Goal: Task Accomplishment & Management: Manage account settings

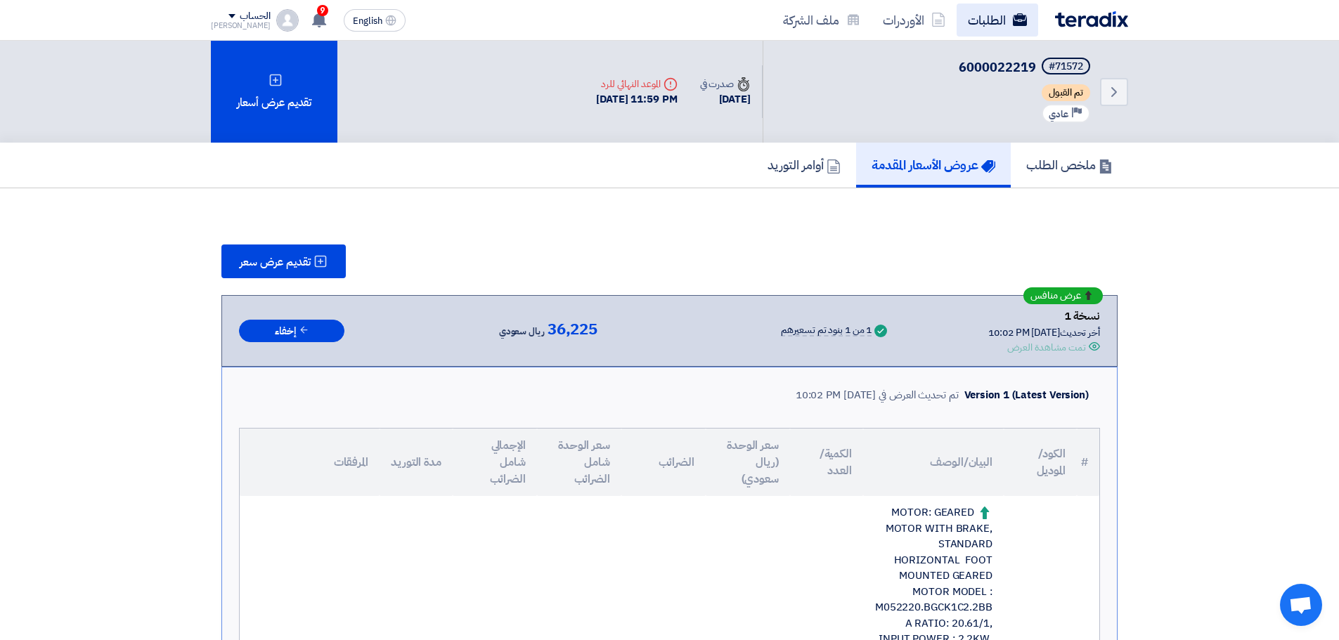
click at [1017, 32] on link "الطلبات" at bounding box center [998, 20] width 82 height 33
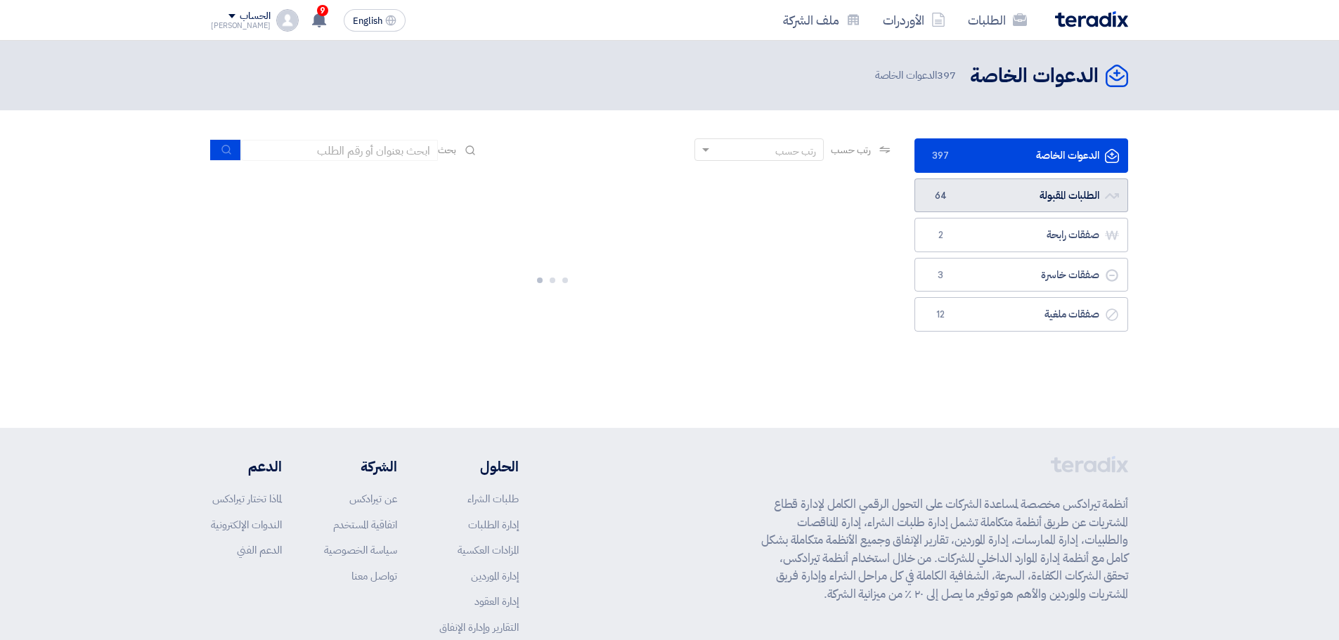
click at [996, 194] on link "الطلبات المقبولة الطلبات المقبولة 64" at bounding box center [1022, 196] width 214 height 34
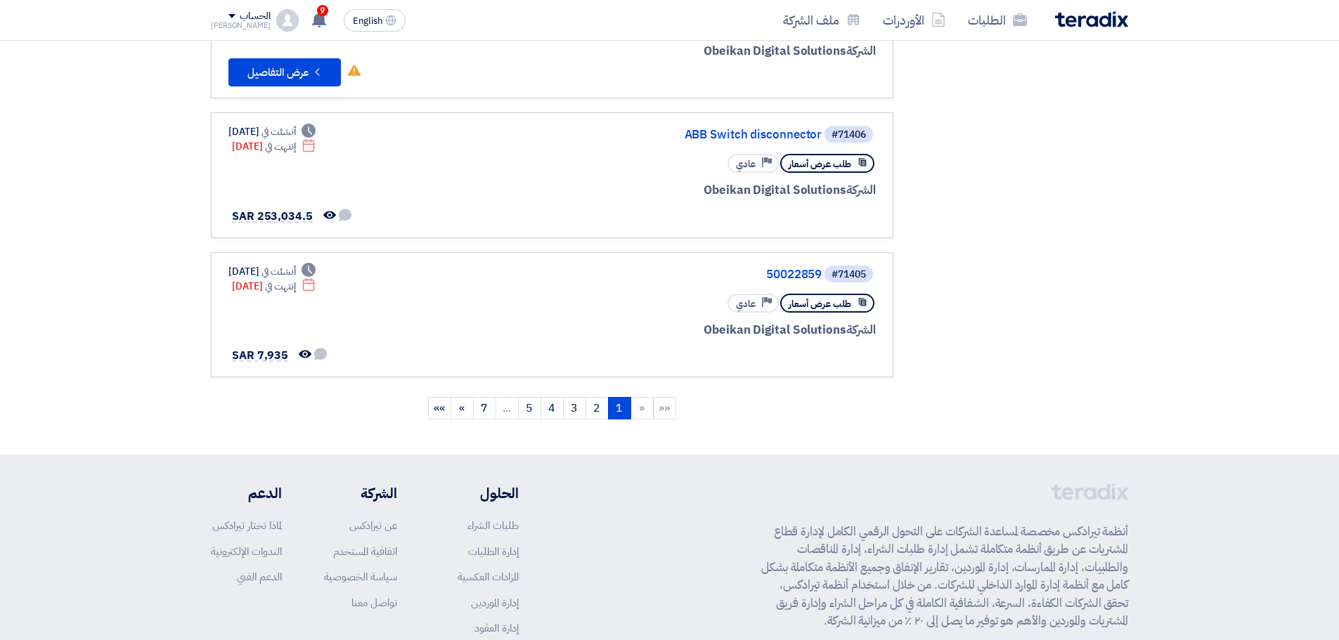
scroll to position [1195, 0]
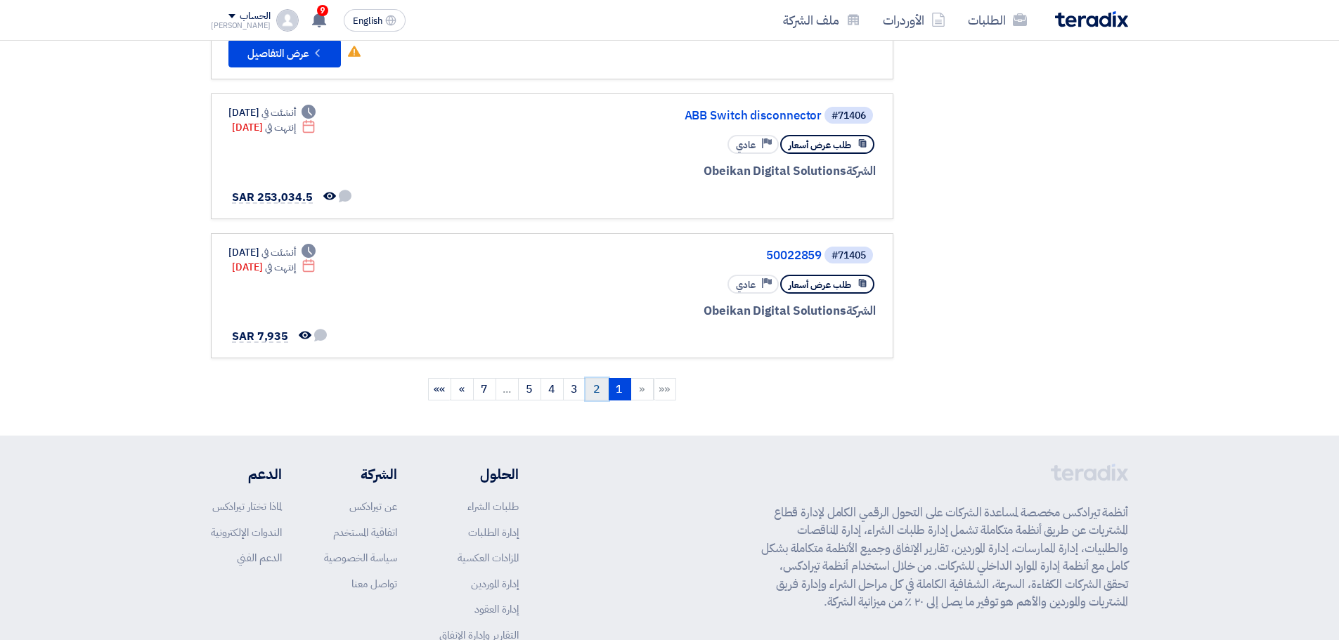
click at [600, 392] on link "2" at bounding box center [597, 389] width 23 height 22
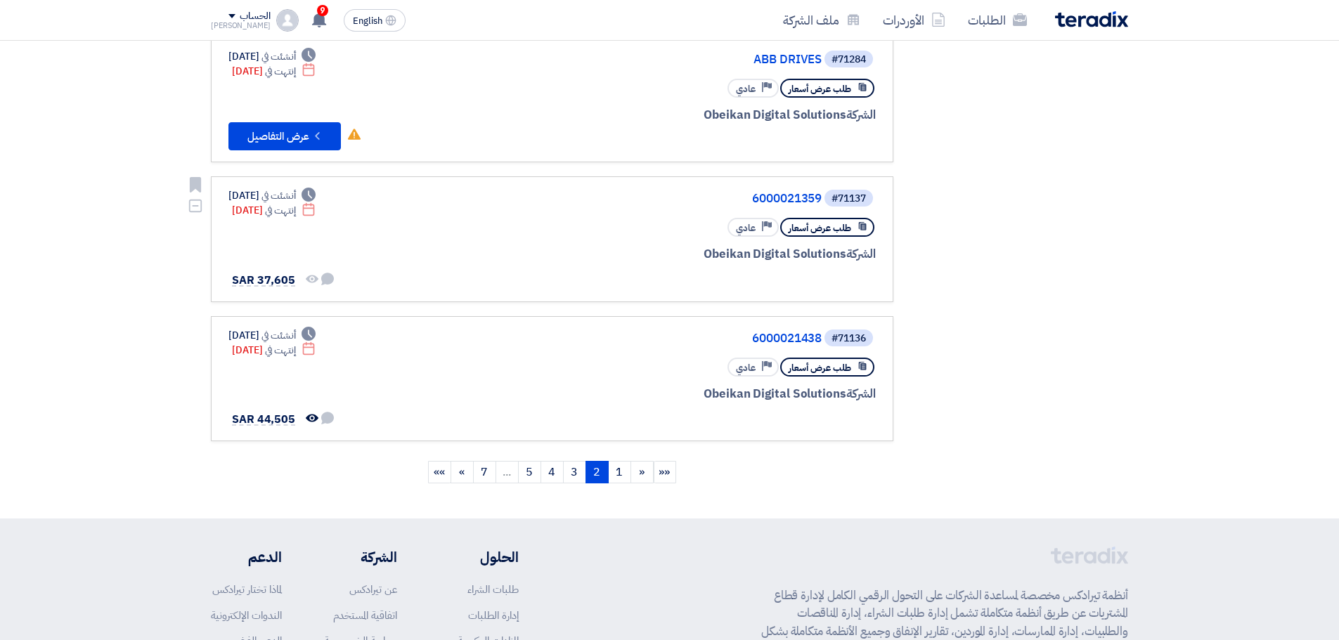
scroll to position [1125, 0]
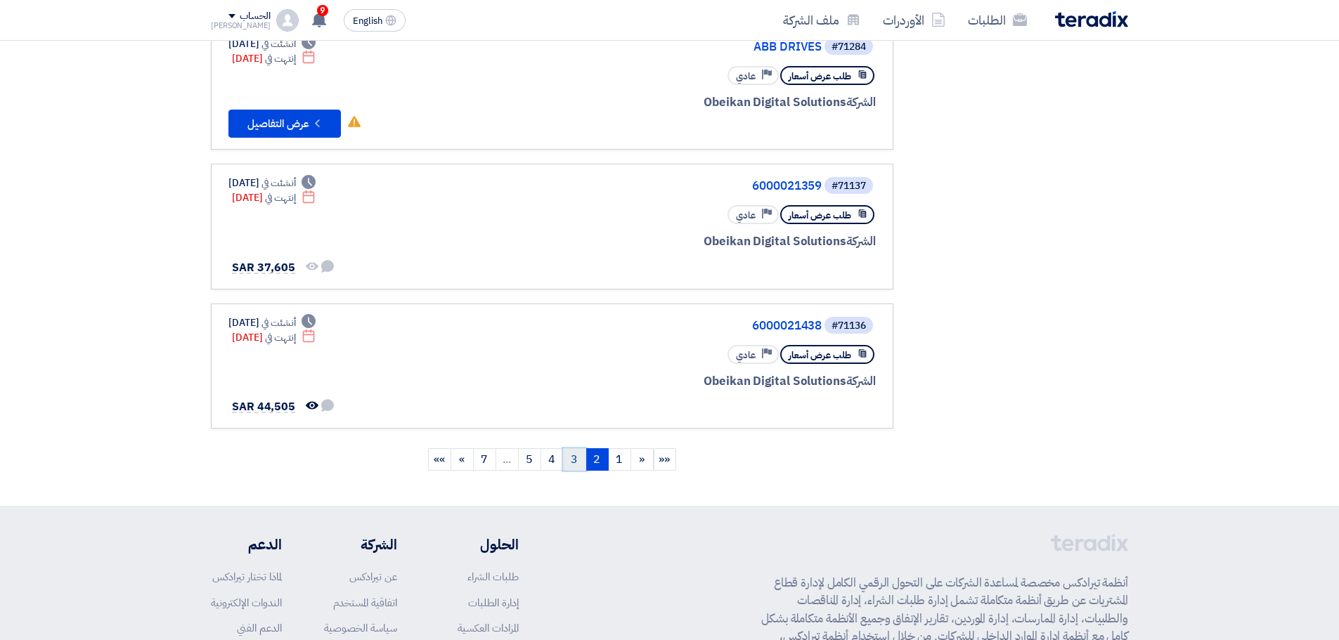
click at [572, 456] on link "3" at bounding box center [574, 460] width 23 height 22
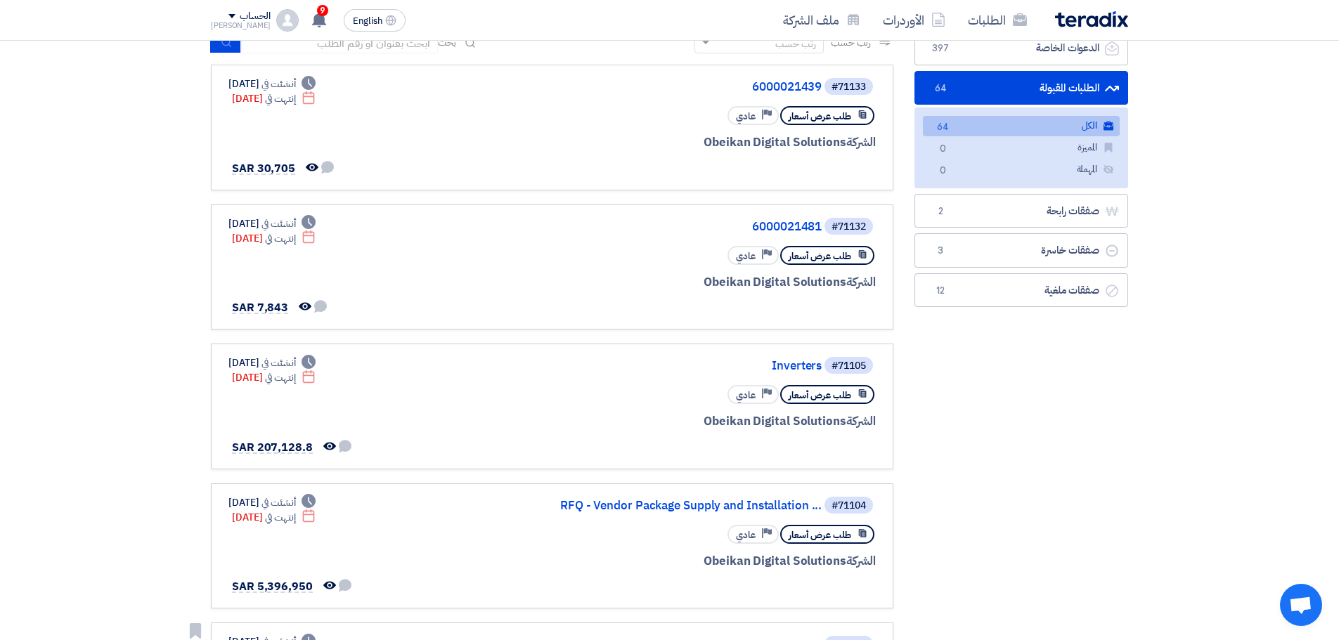
scroll to position [0, 0]
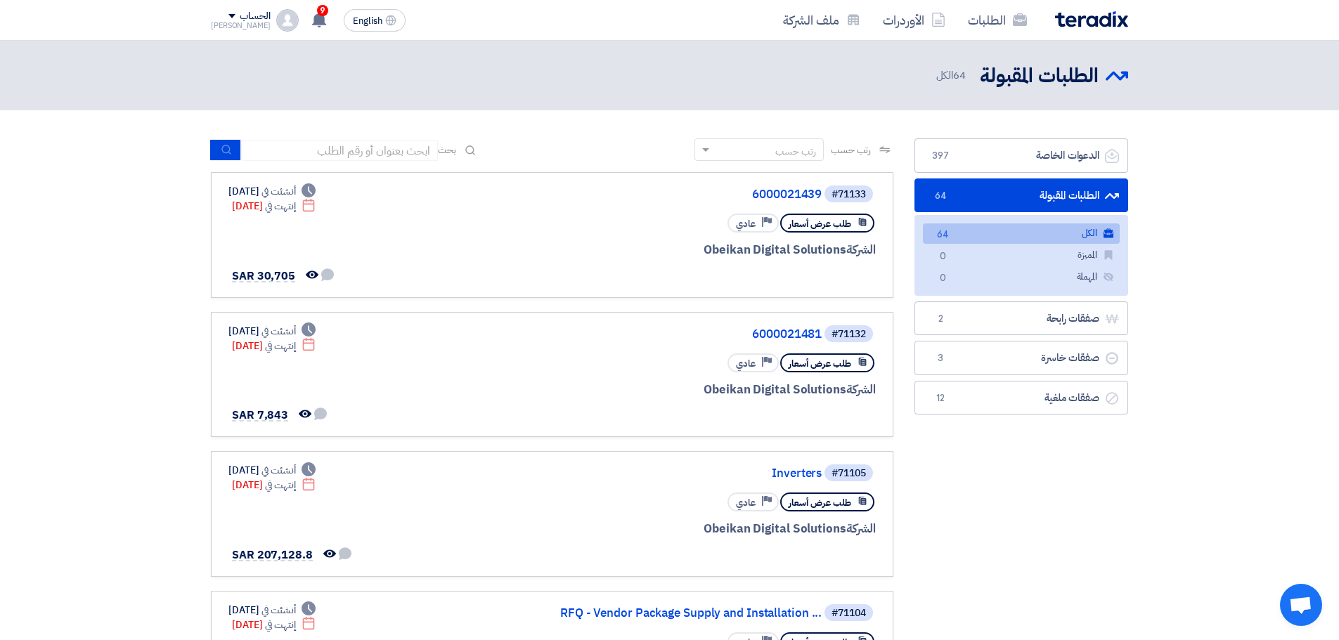
click at [995, 193] on link "الطلبات المقبولة الطلبات المقبولة 64" at bounding box center [1022, 196] width 214 height 34
click at [1002, 232] on link "الكل الكل 64" at bounding box center [1021, 234] width 197 height 20
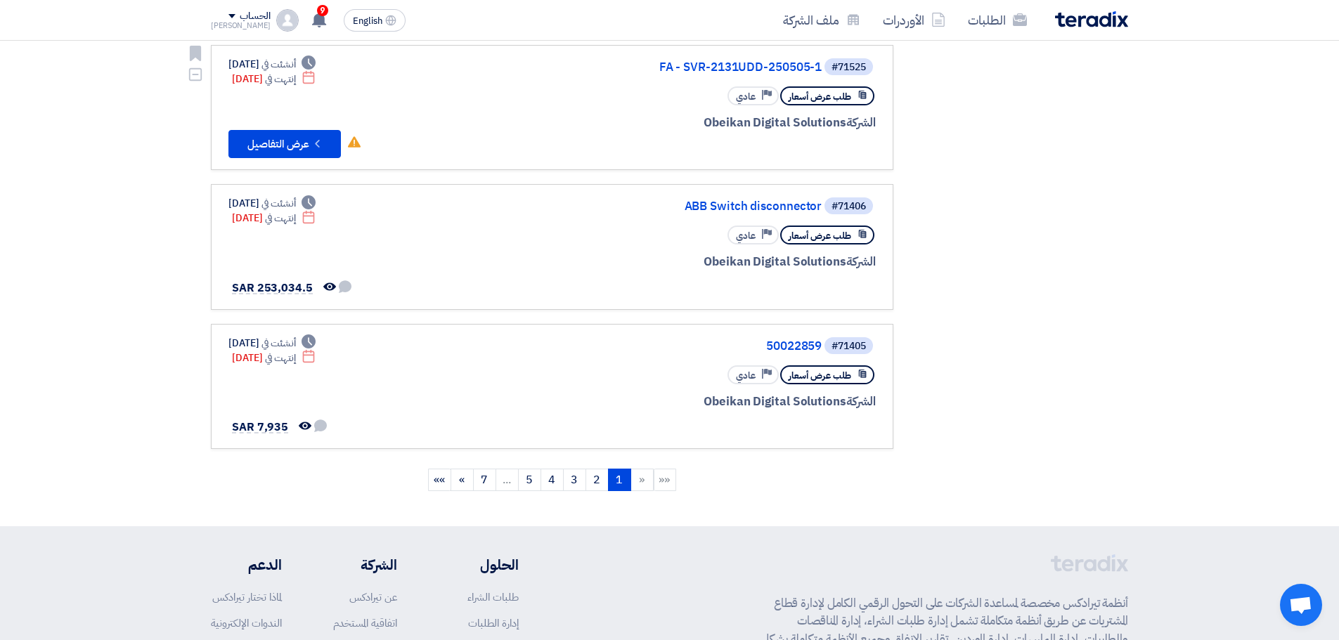
scroll to position [1125, 0]
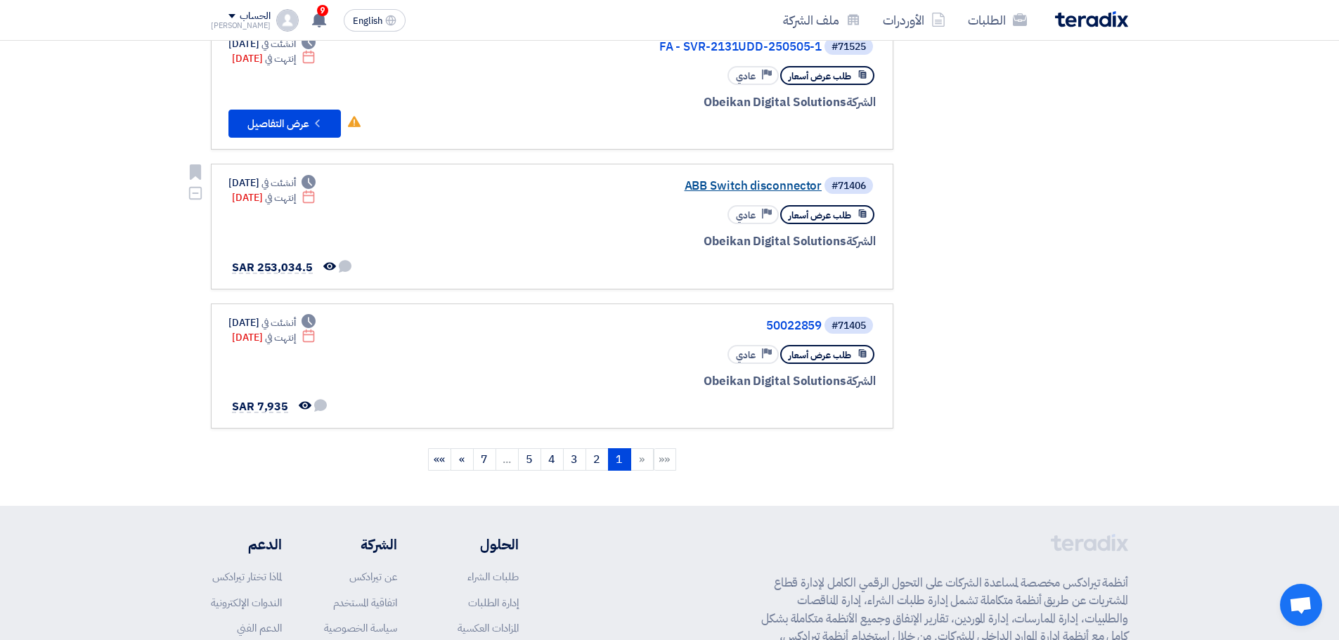
click at [785, 187] on link "ABB Switch disconnector" at bounding box center [681, 186] width 281 height 13
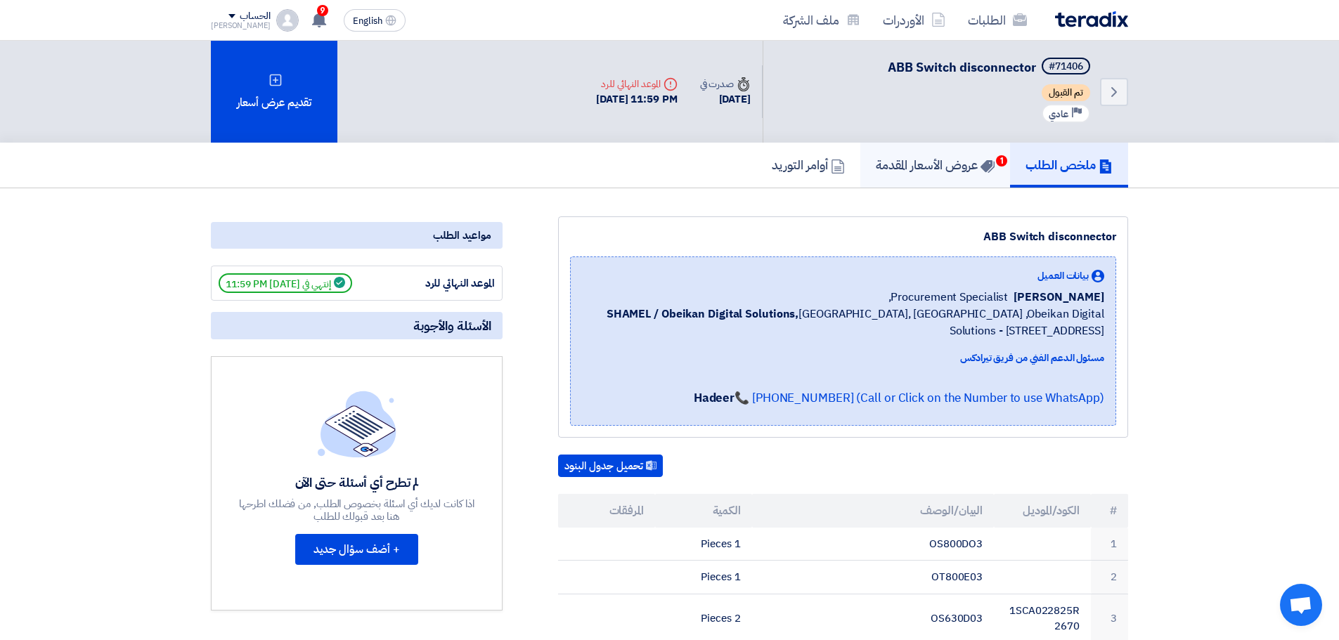
click at [981, 175] on link "عروض الأسعار المقدمة 1" at bounding box center [935, 165] width 150 height 45
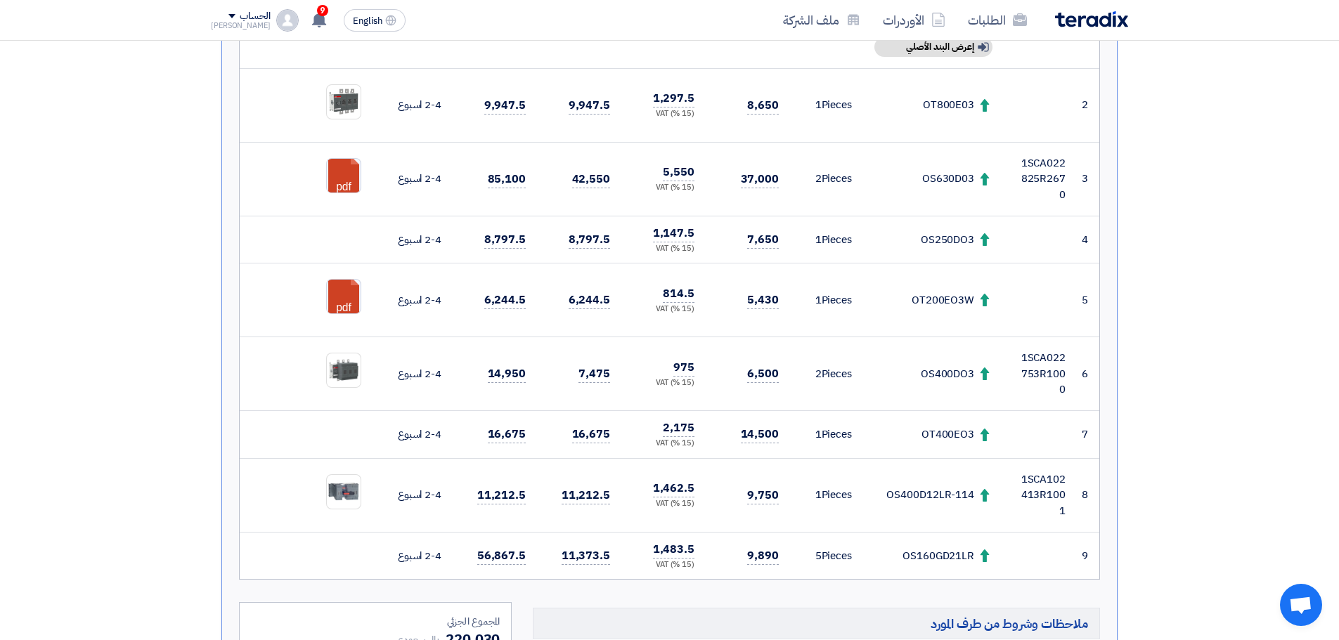
scroll to position [281, 0]
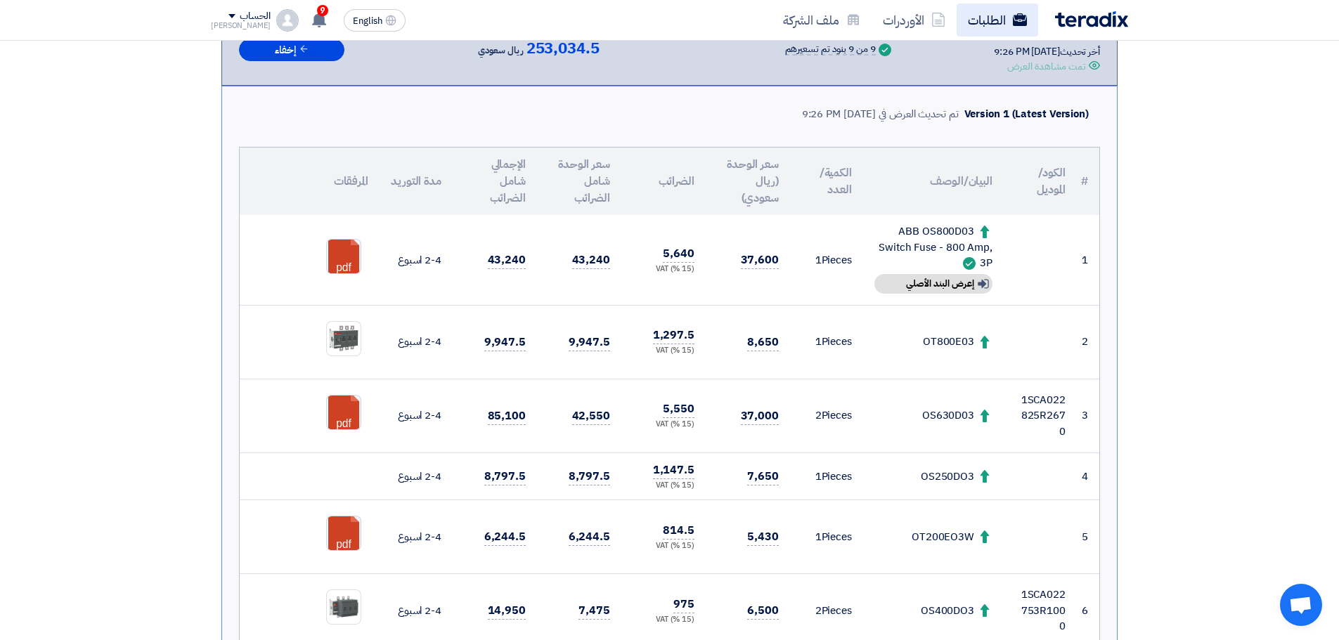
click at [1012, 25] on link "الطلبات" at bounding box center [998, 20] width 82 height 33
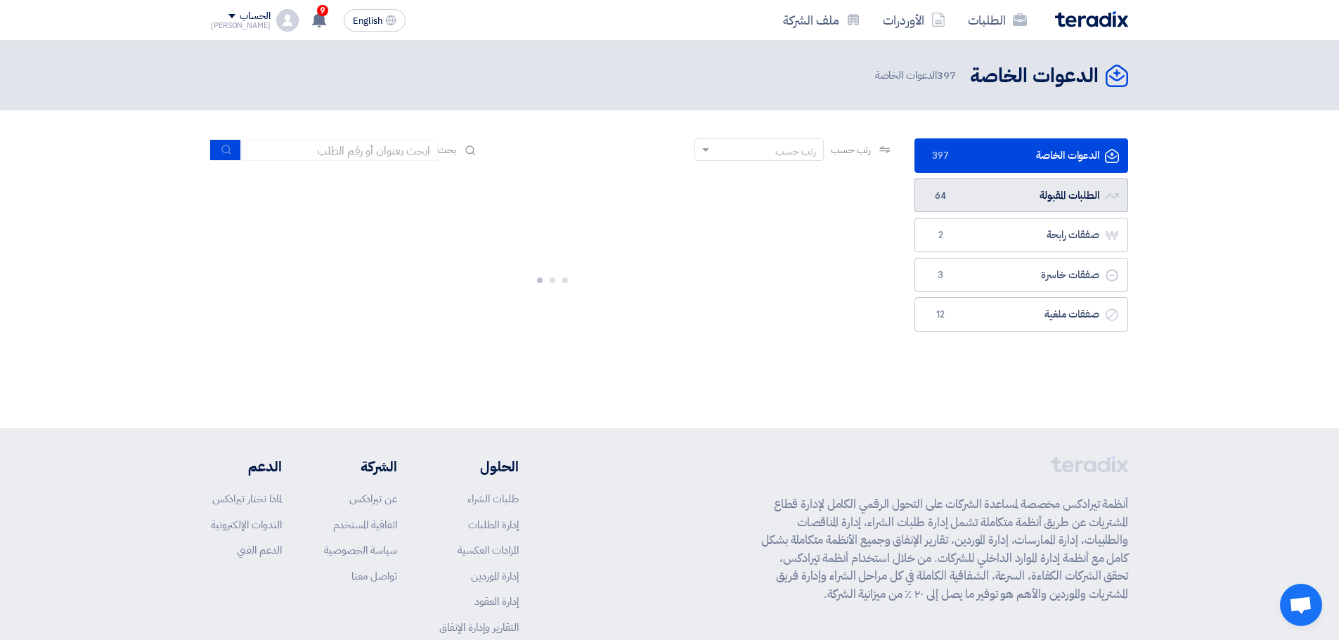
click at [997, 200] on link "الطلبات المقبولة الطلبات المقبولة 64" at bounding box center [1022, 196] width 214 height 34
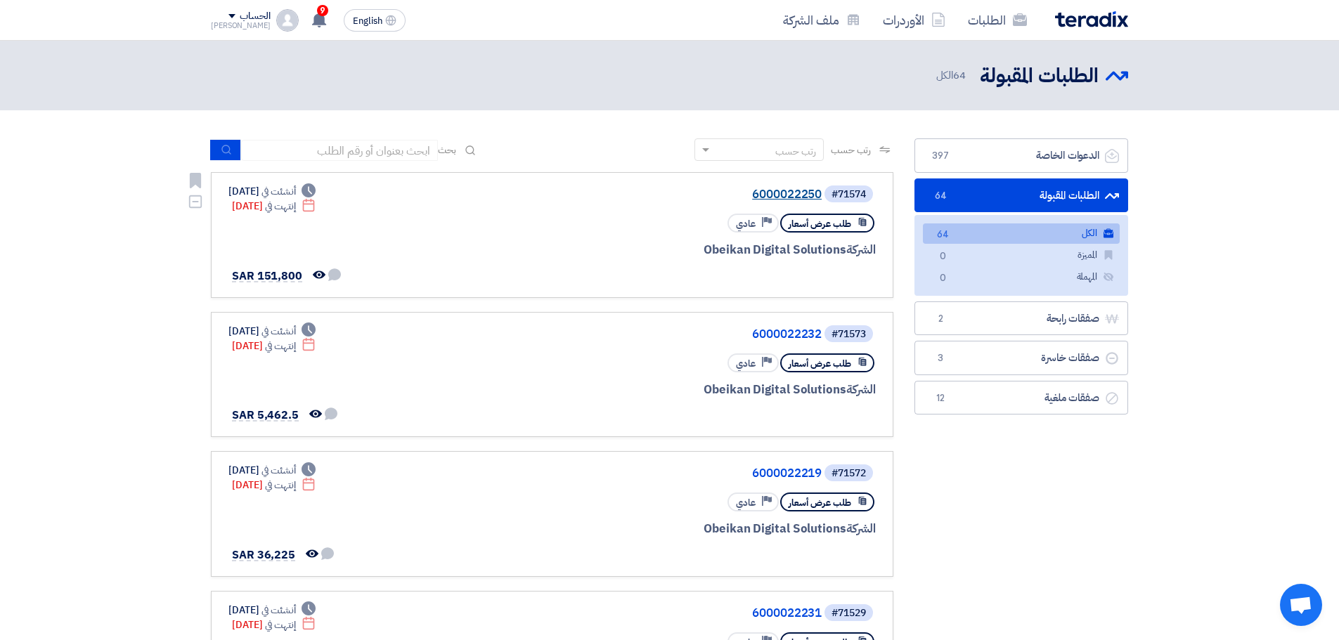
click at [810, 193] on link "6000022250" at bounding box center [681, 194] width 281 height 13
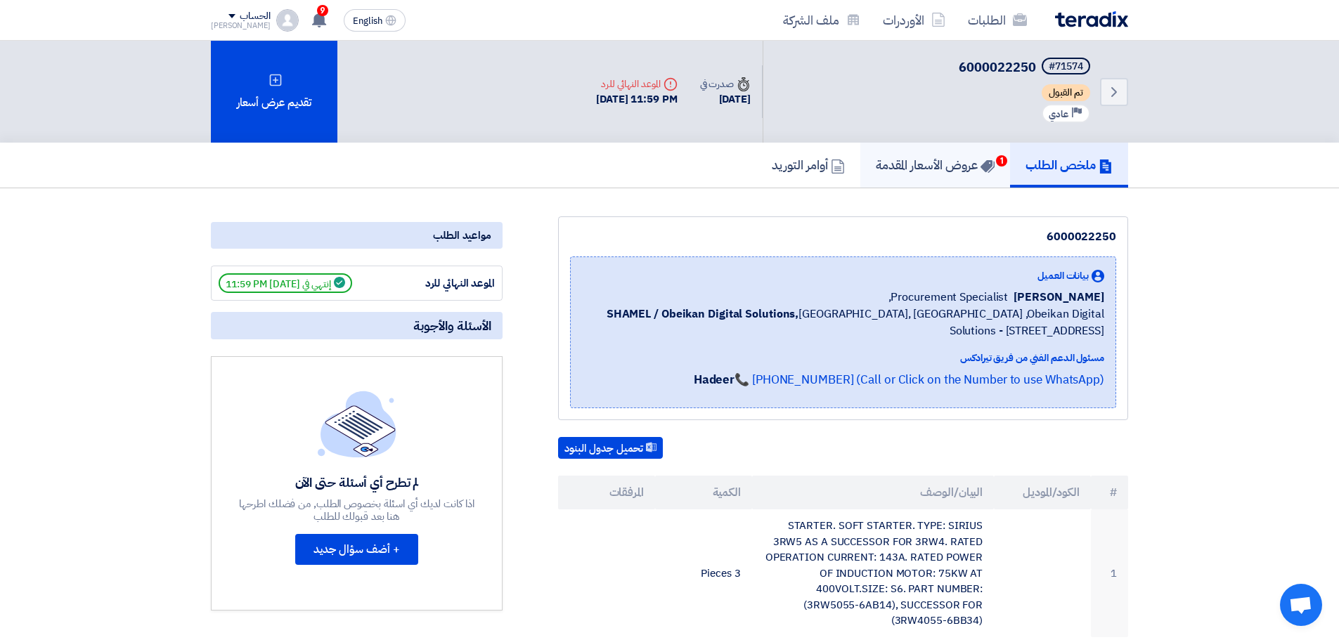
click at [931, 170] on h5 "عروض الأسعار المقدمة 1" at bounding box center [935, 165] width 119 height 16
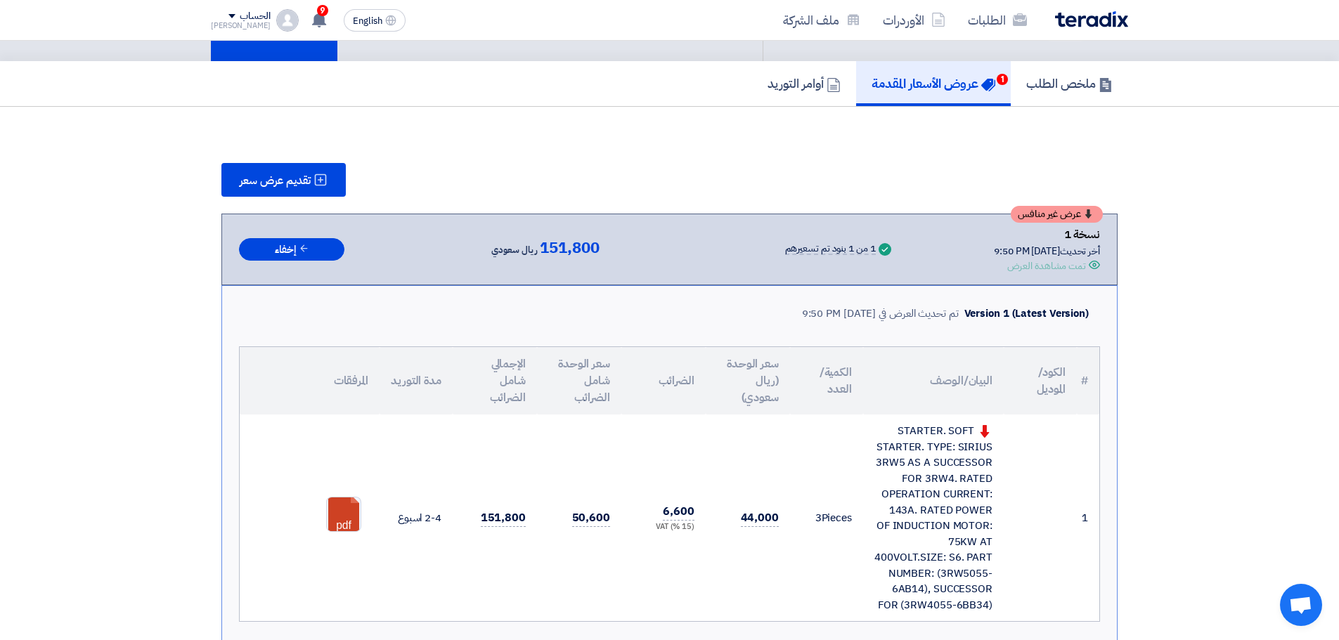
scroll to position [211, 0]
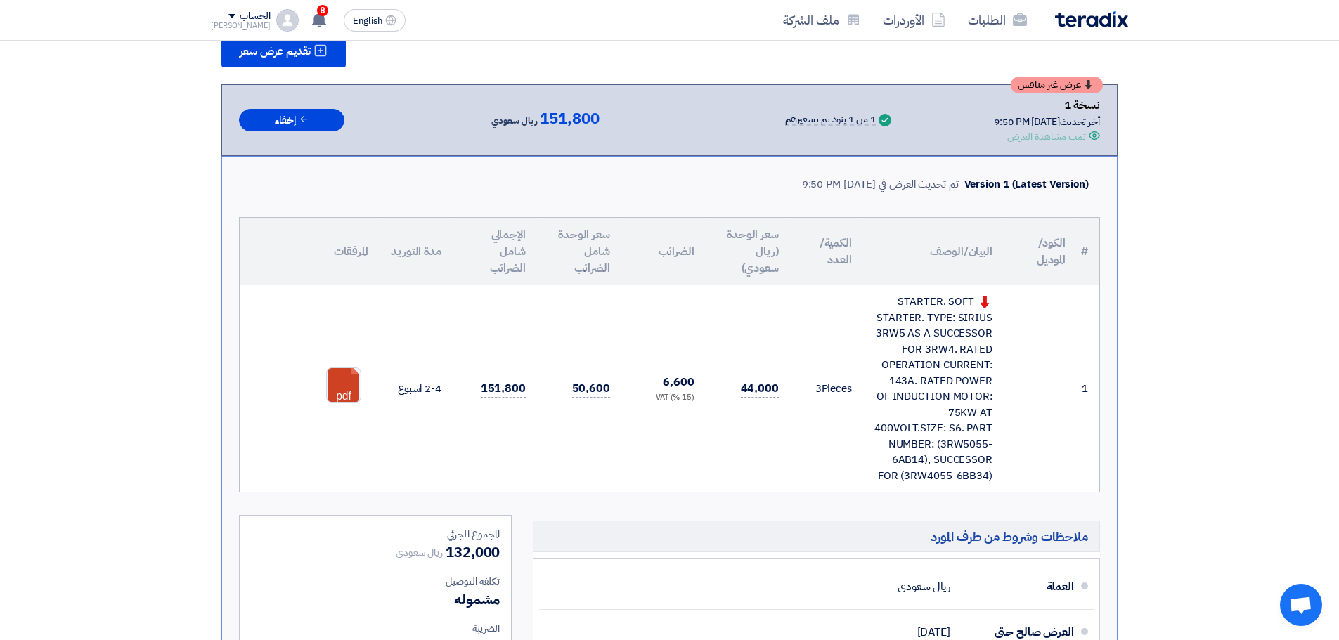
click at [928, 387] on div "STARTER. SOFT STARTER. TYPE: SIRIUS 3RW5 AS A SUCCESSOR FOR 3RW4. RATED OPERATI…" at bounding box center [934, 389] width 118 height 190
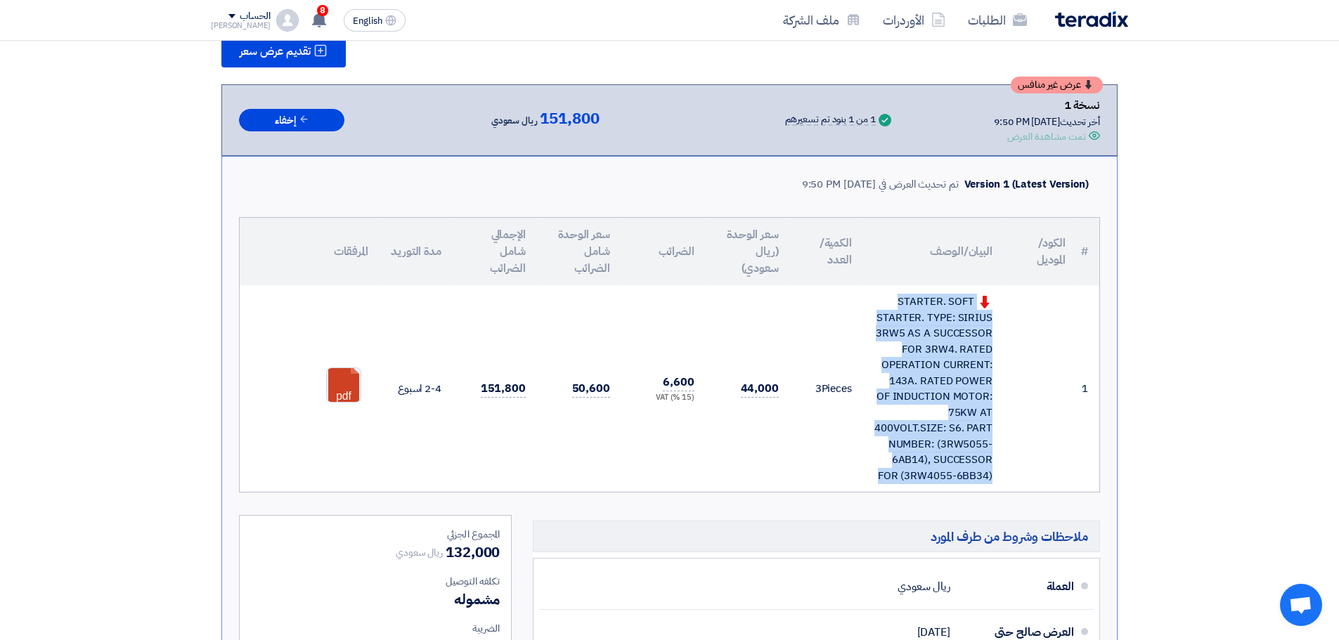
click at [928, 387] on div "STARTER. SOFT STARTER. TYPE: SIRIUS 3RW5 AS A SUCCESSOR FOR 3RW4. RATED OPERATI…" at bounding box center [934, 389] width 118 height 190
copy tr "STARTER. SOFT STARTER. TYPE: SIRIUS 3RW5 AS A SUCCESSOR FOR 3RW4. RATED OPERATI…"
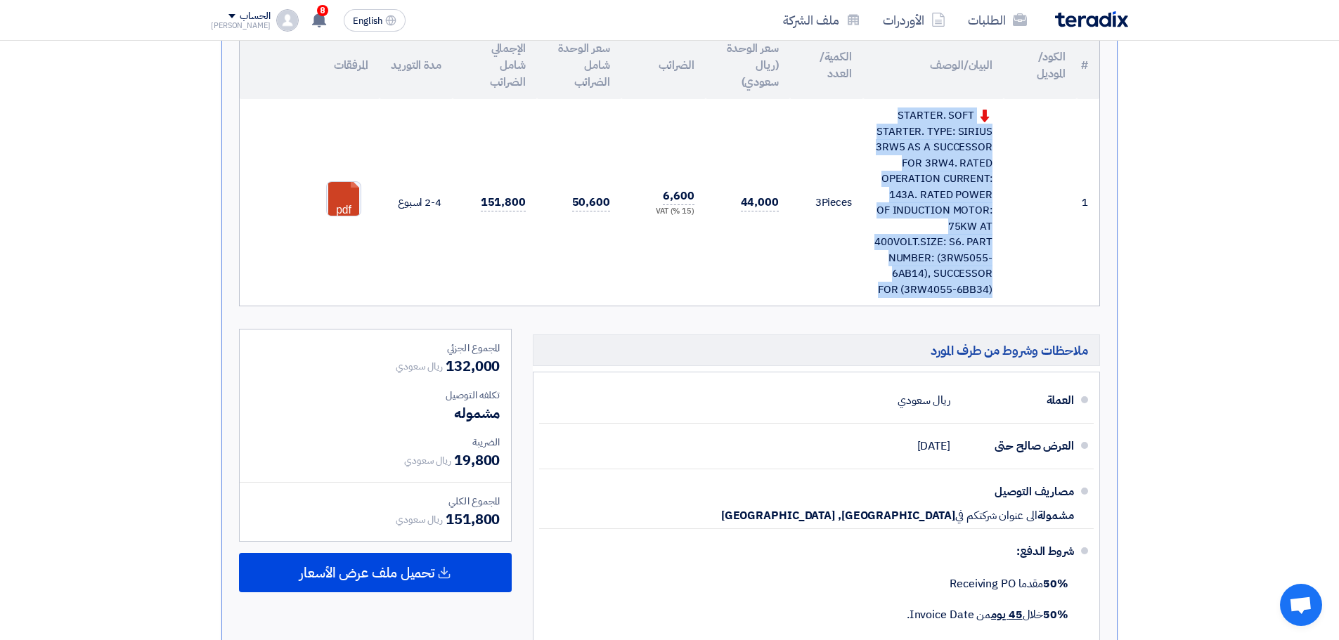
scroll to position [422, 0]
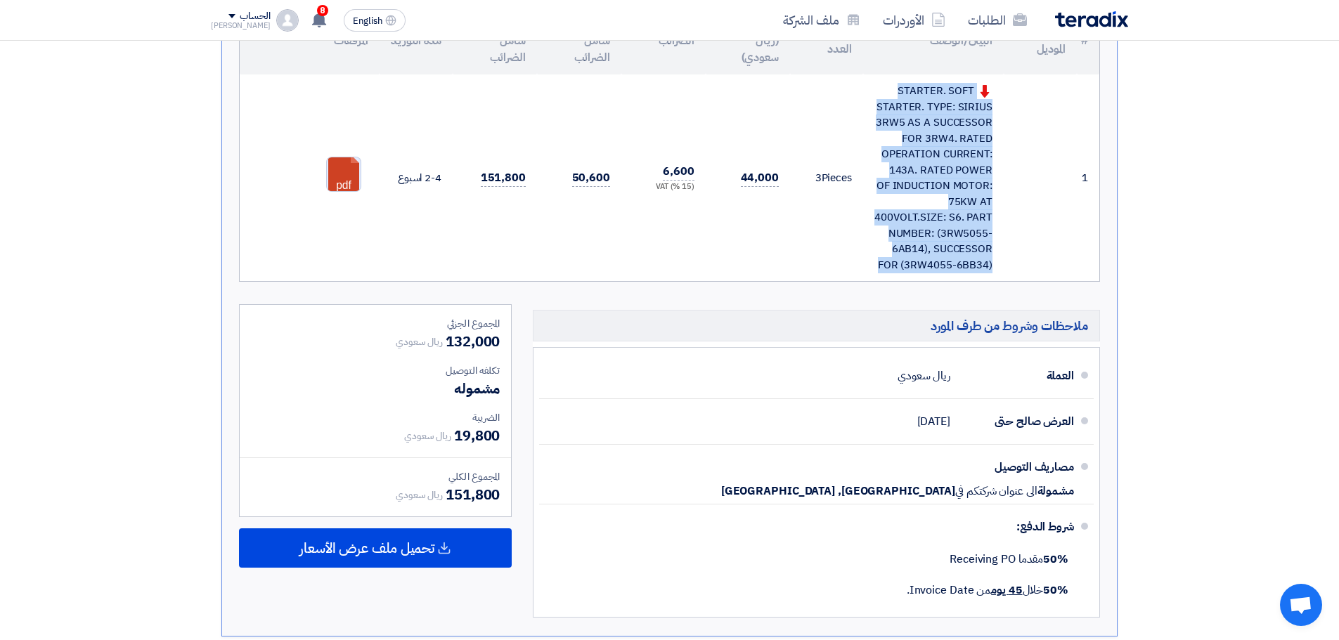
click at [344, 176] on link at bounding box center [383, 199] width 112 height 84
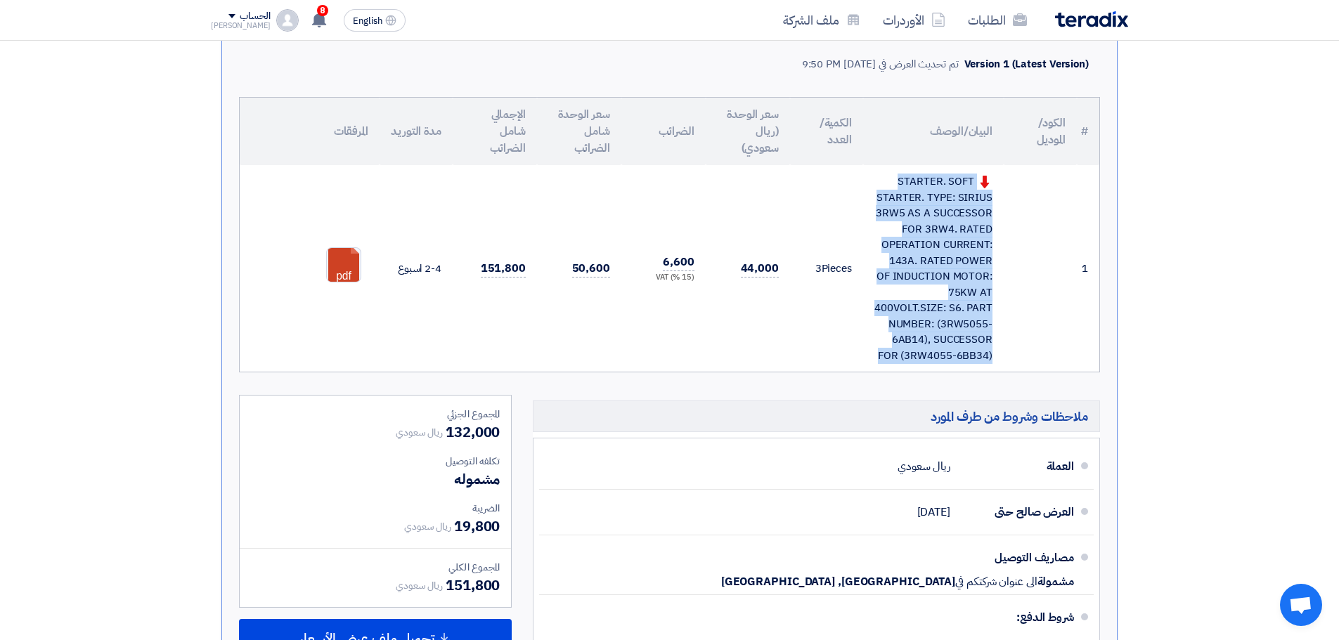
scroll to position [211, 0]
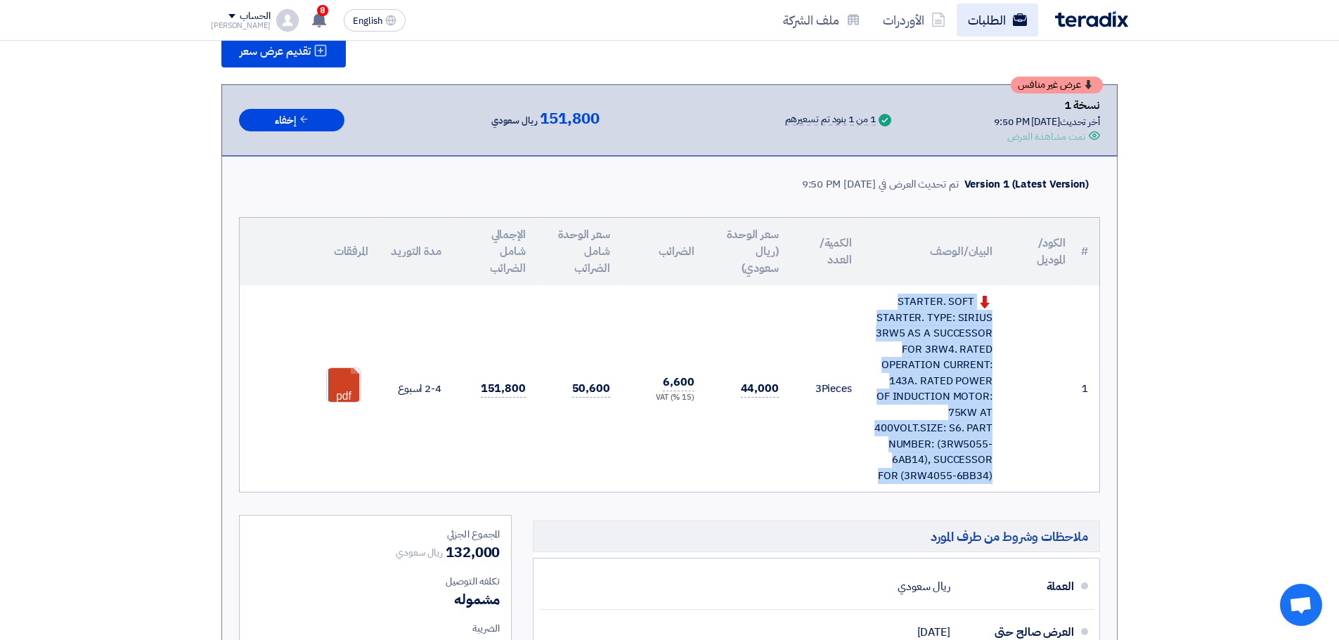
click at [983, 11] on link "الطلبات" at bounding box center [998, 20] width 82 height 33
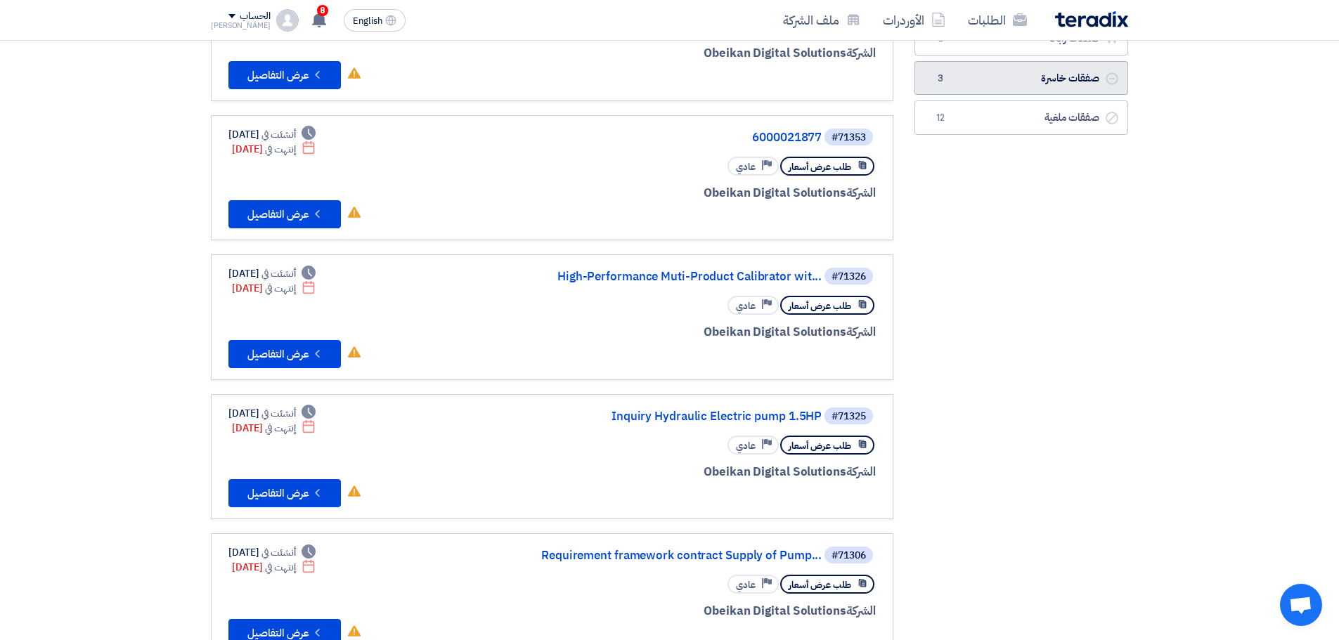
scroll to position [70, 0]
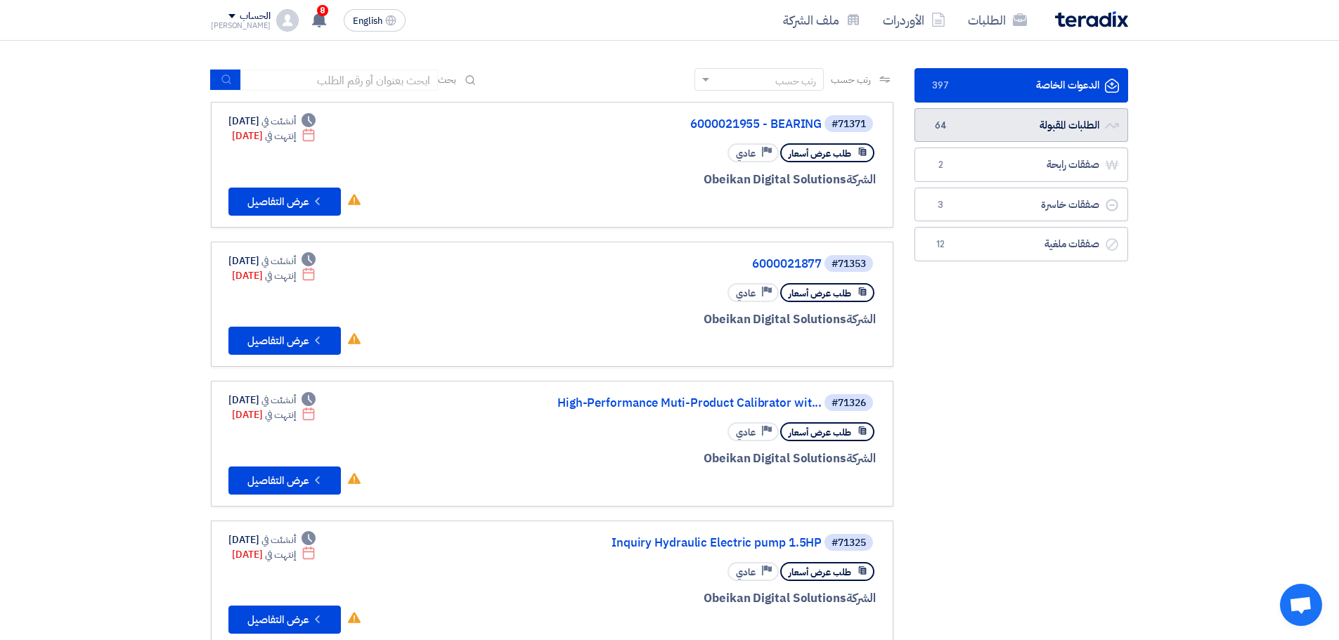
click at [1021, 136] on link "الطلبات المقبولة الطلبات المقبولة 64" at bounding box center [1022, 125] width 214 height 34
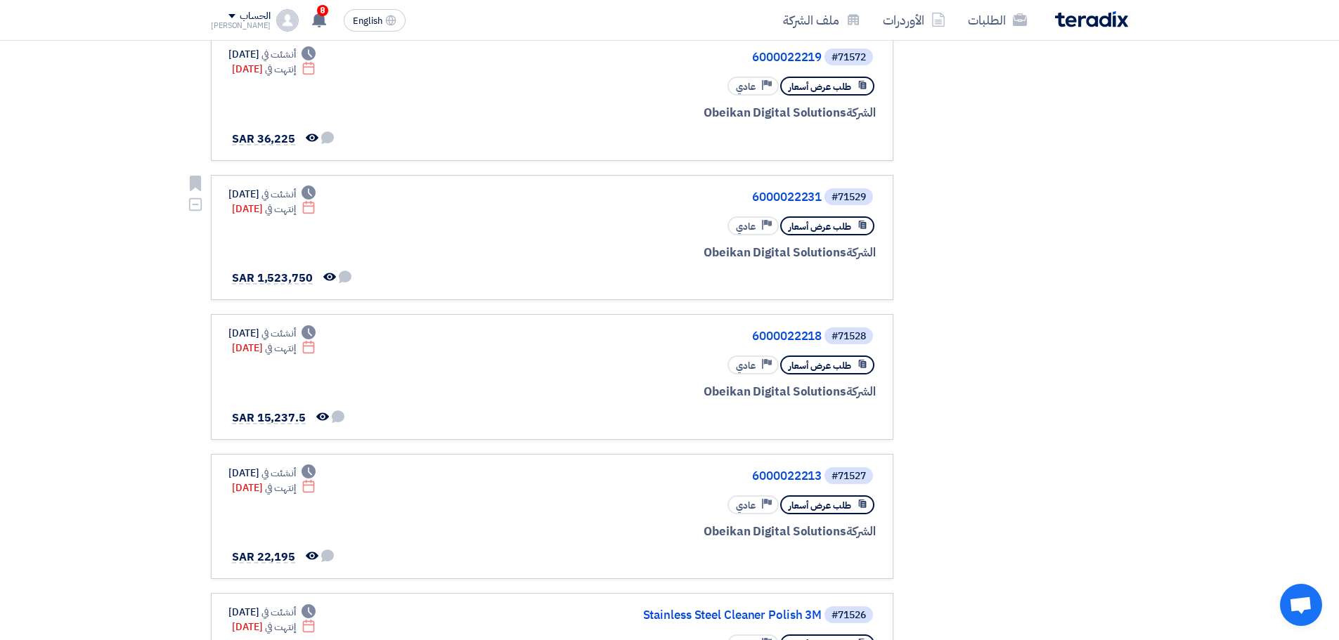
scroll to position [422, 0]
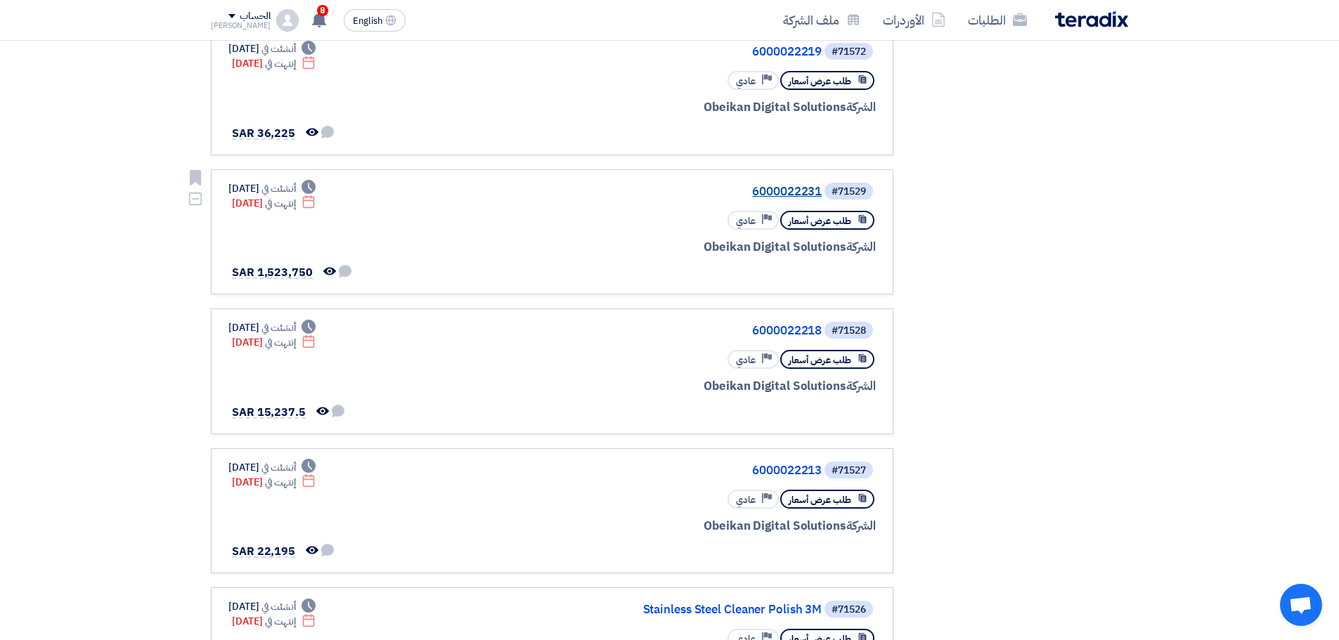
click at [782, 193] on link "6000022231" at bounding box center [681, 192] width 281 height 13
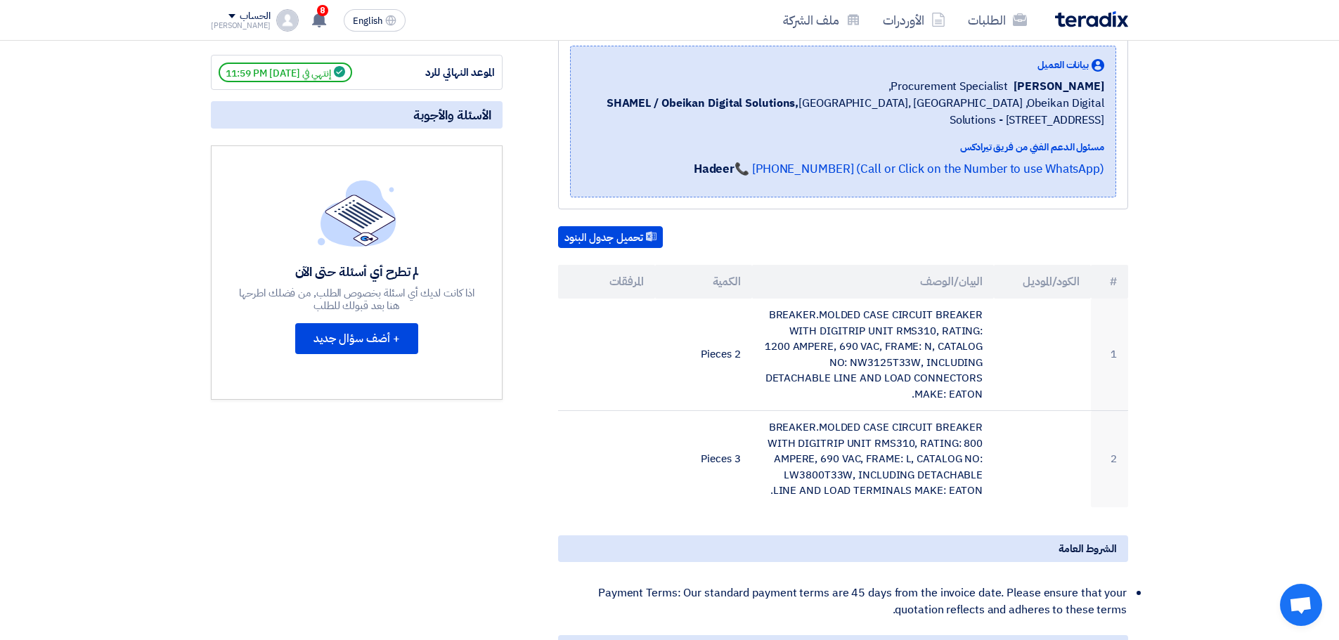
scroll to position [70, 0]
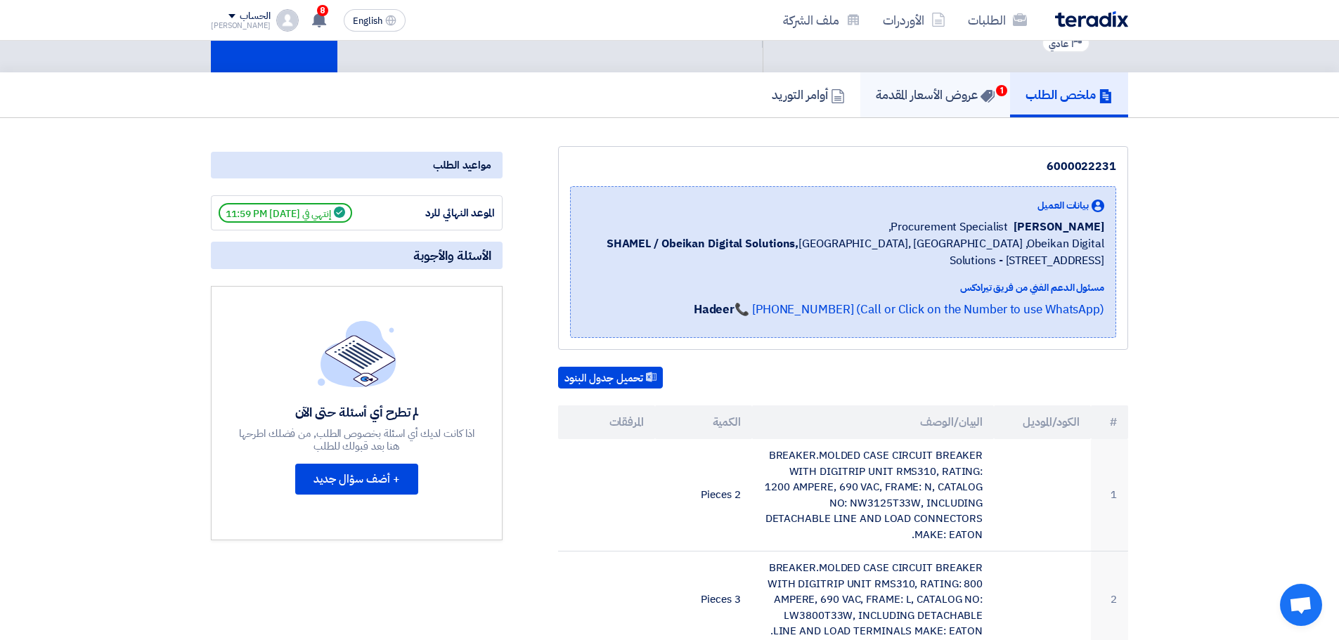
click at [940, 110] on link "عروض الأسعار المقدمة 1" at bounding box center [935, 94] width 150 height 45
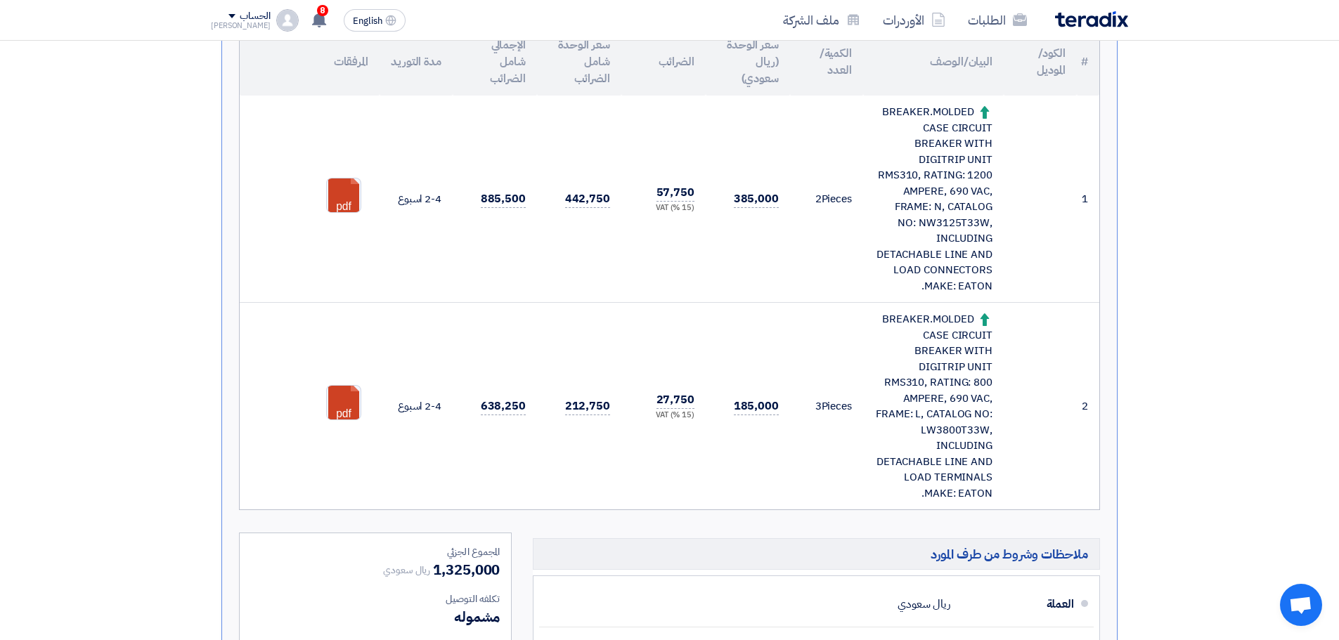
scroll to position [422, 0]
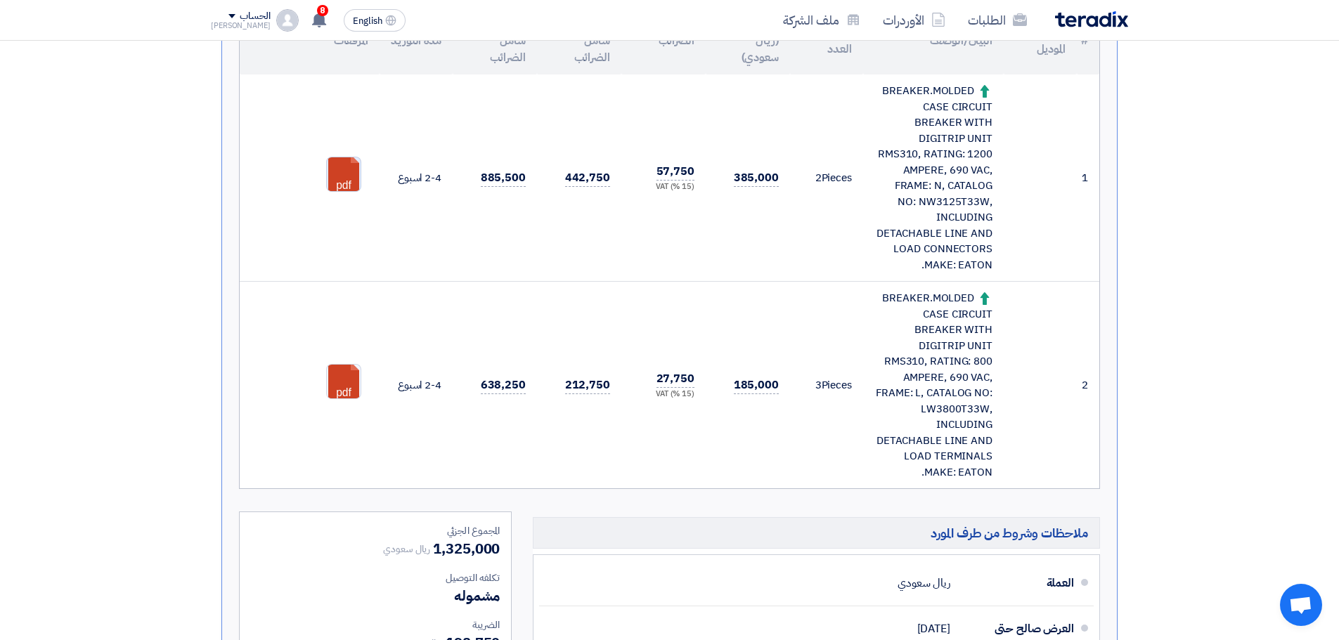
click at [352, 166] on link at bounding box center [383, 199] width 112 height 84
click at [935, 142] on div "BREAKER.MOLDED CASE CIRCUIT BREAKER WITH DIGITRIP UNIT RMS310, RATING: 1200 AMP…" at bounding box center [934, 178] width 118 height 190
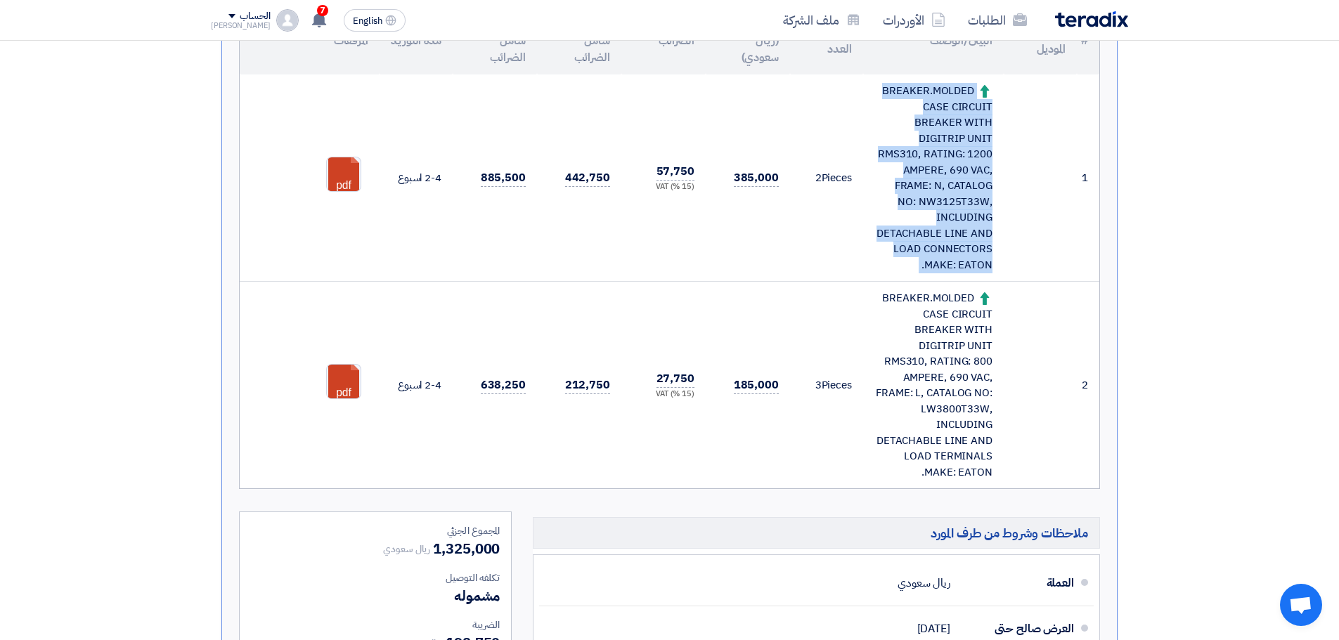
click at [935, 142] on div "BREAKER.MOLDED CASE CIRCUIT BREAKER WITH DIGITRIP UNIT RMS310, RATING: 1200 AMP…" at bounding box center [934, 178] width 118 height 190
copy tr "BREAKER.MOLDED CASE CIRCUIT BREAKER WITH DIGITRIP UNIT RMS310, RATING: 1200 AMP…"
